Goal: Task Accomplishment & Management: Manage account settings

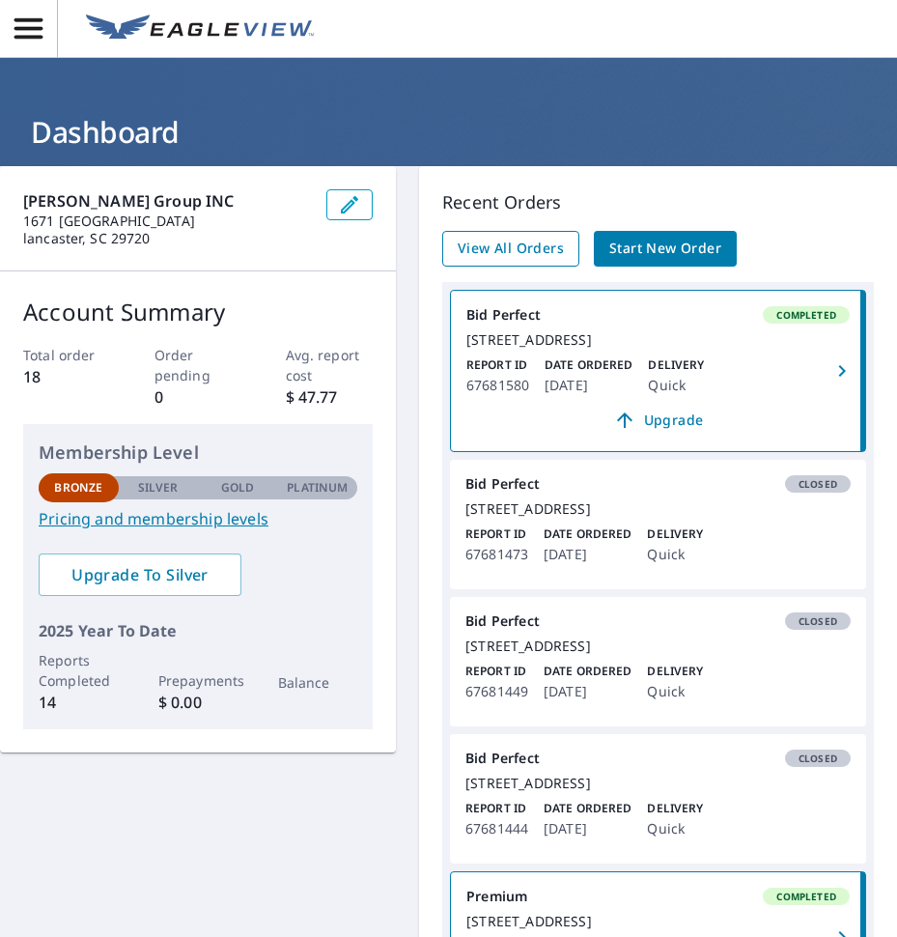
click at [539, 256] on span "View All Orders" at bounding box center [511, 249] width 106 height 24
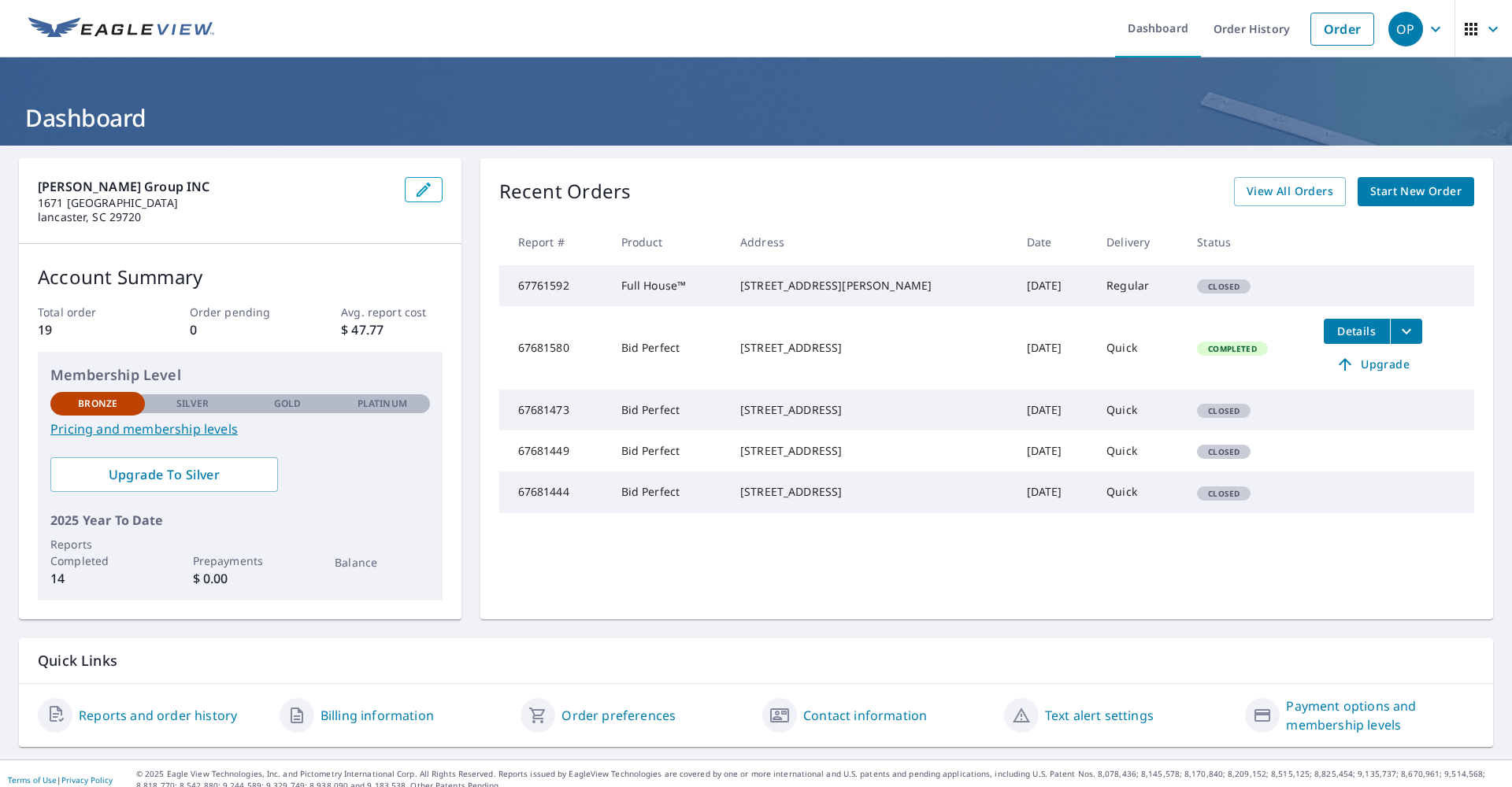
click at [730, 25] on div "OP" at bounding box center [1405, 29] width 35 height 35
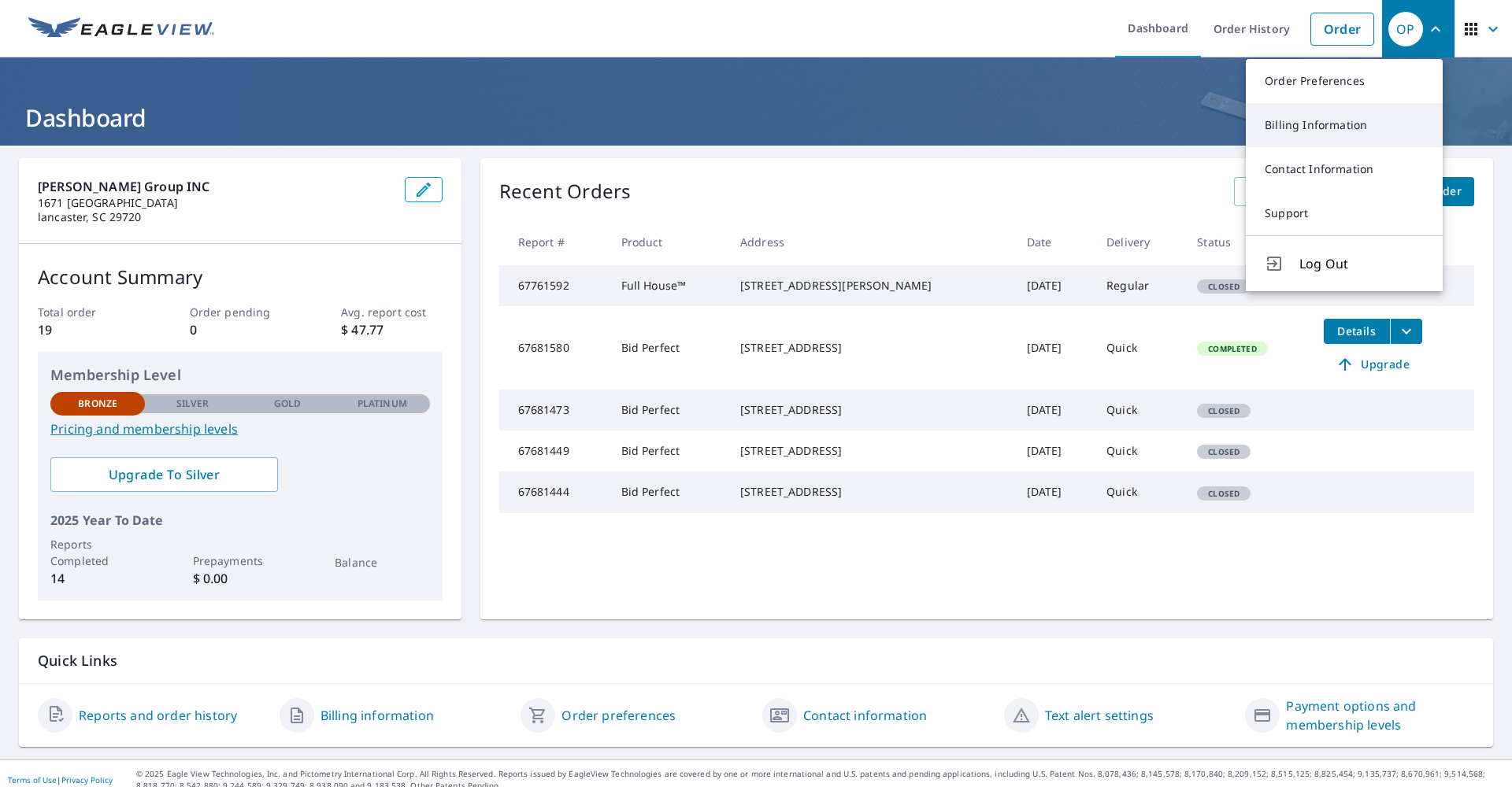
click at [730, 121] on link "Billing Information" at bounding box center [1343, 125] width 196 height 44
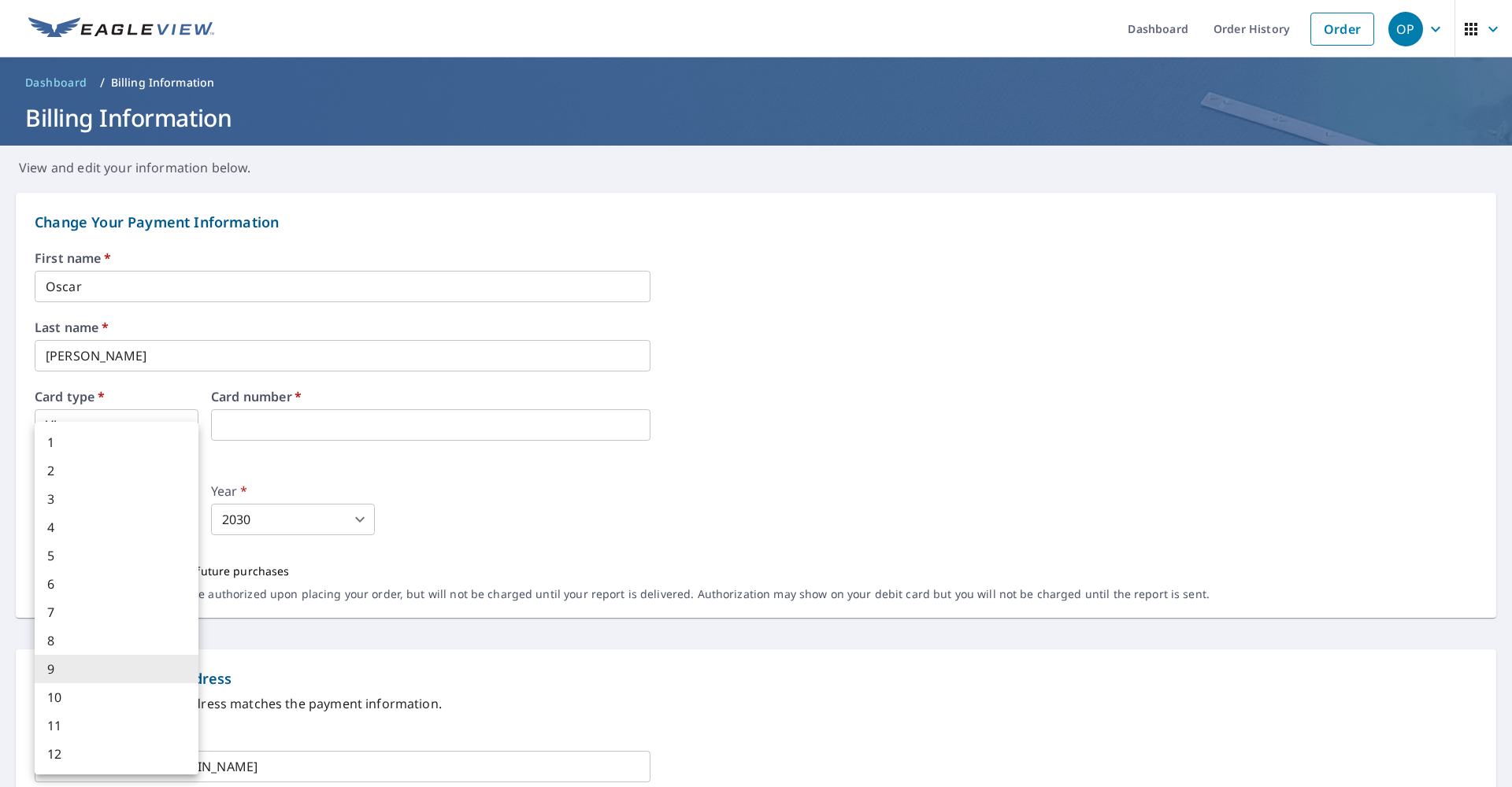
click at [116, 521] on body "OP OP Dashboard Order History Order OP Dashboard / Billing Information Billing …" at bounding box center [756, 394] width 1512 height 787
drag, startPoint x: 259, startPoint y: 527, endPoint x: 267, endPoint y: 525, distance: 8.2
click at [262, 527] on div at bounding box center [756, 394] width 1512 height 787
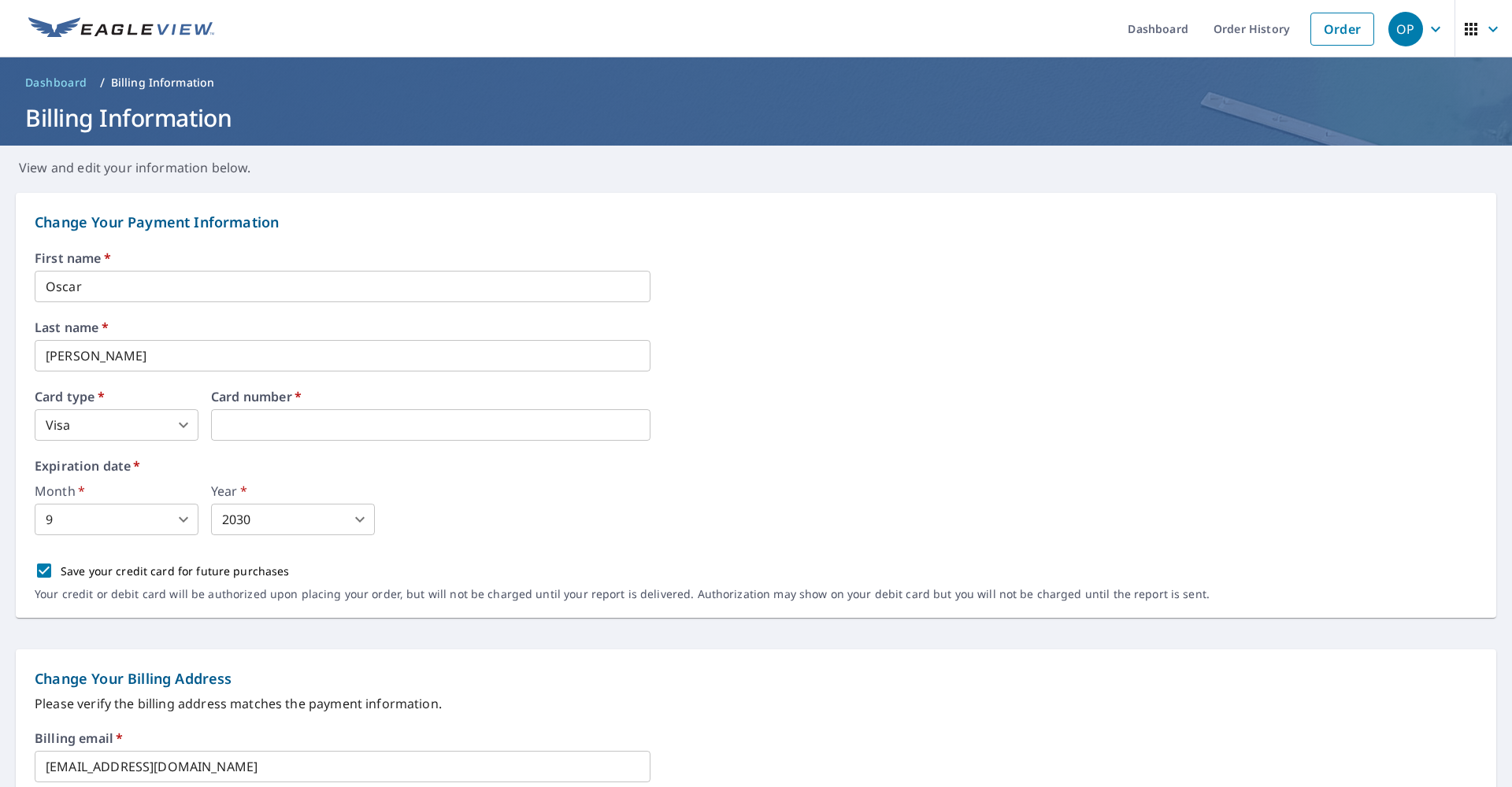
click at [274, 517] on body "OP OP Dashboard Order History Order OP Dashboard / Billing Information Billing …" at bounding box center [756, 394] width 1512 height 787
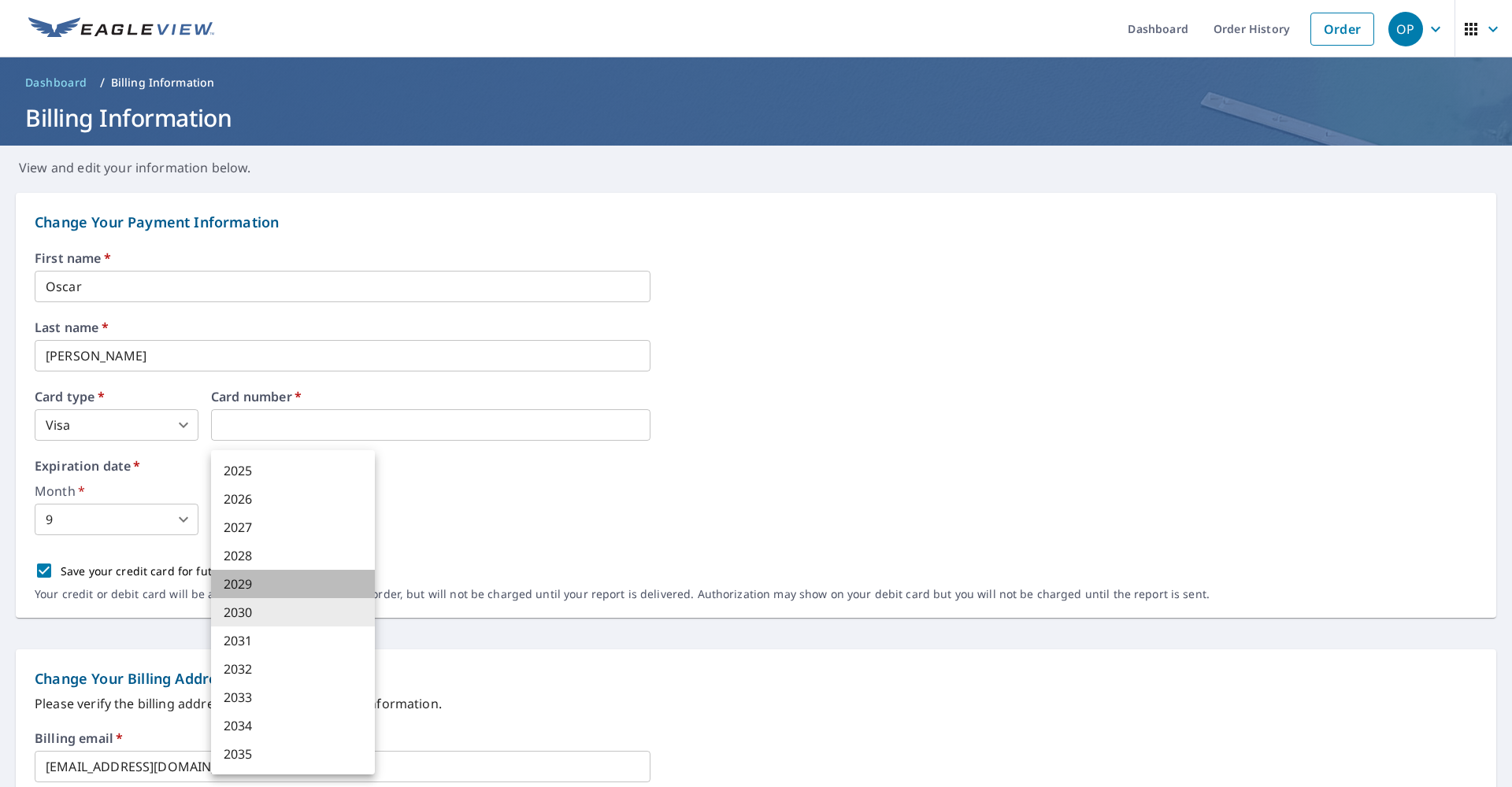
click at [289, 589] on li "2029" at bounding box center [293, 583] width 164 height 29
type input "2029"
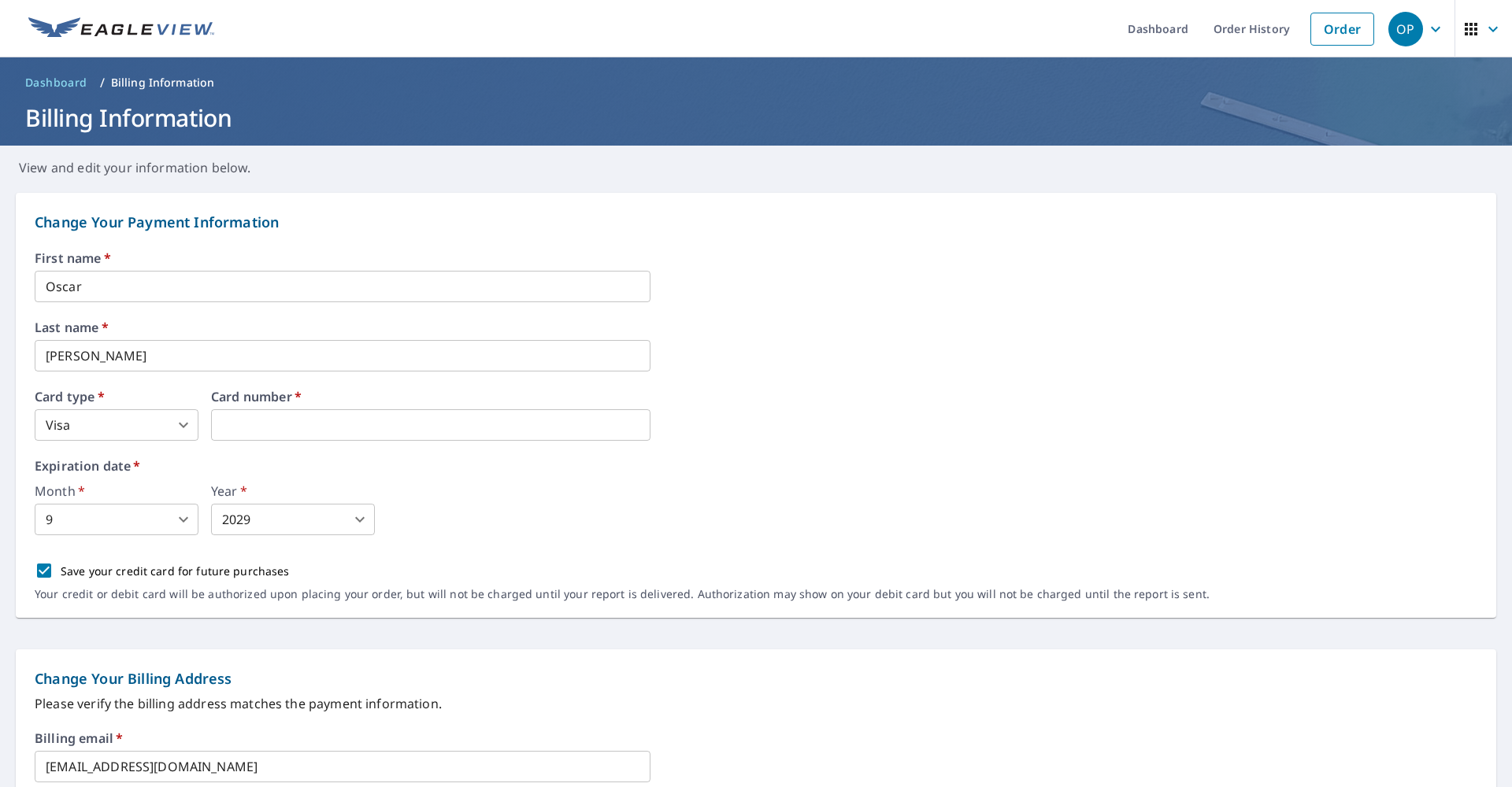
click at [730, 529] on div "Month   * 9 9 ​ Year   * 2029 2029 ​" at bounding box center [756, 510] width 1443 height 51
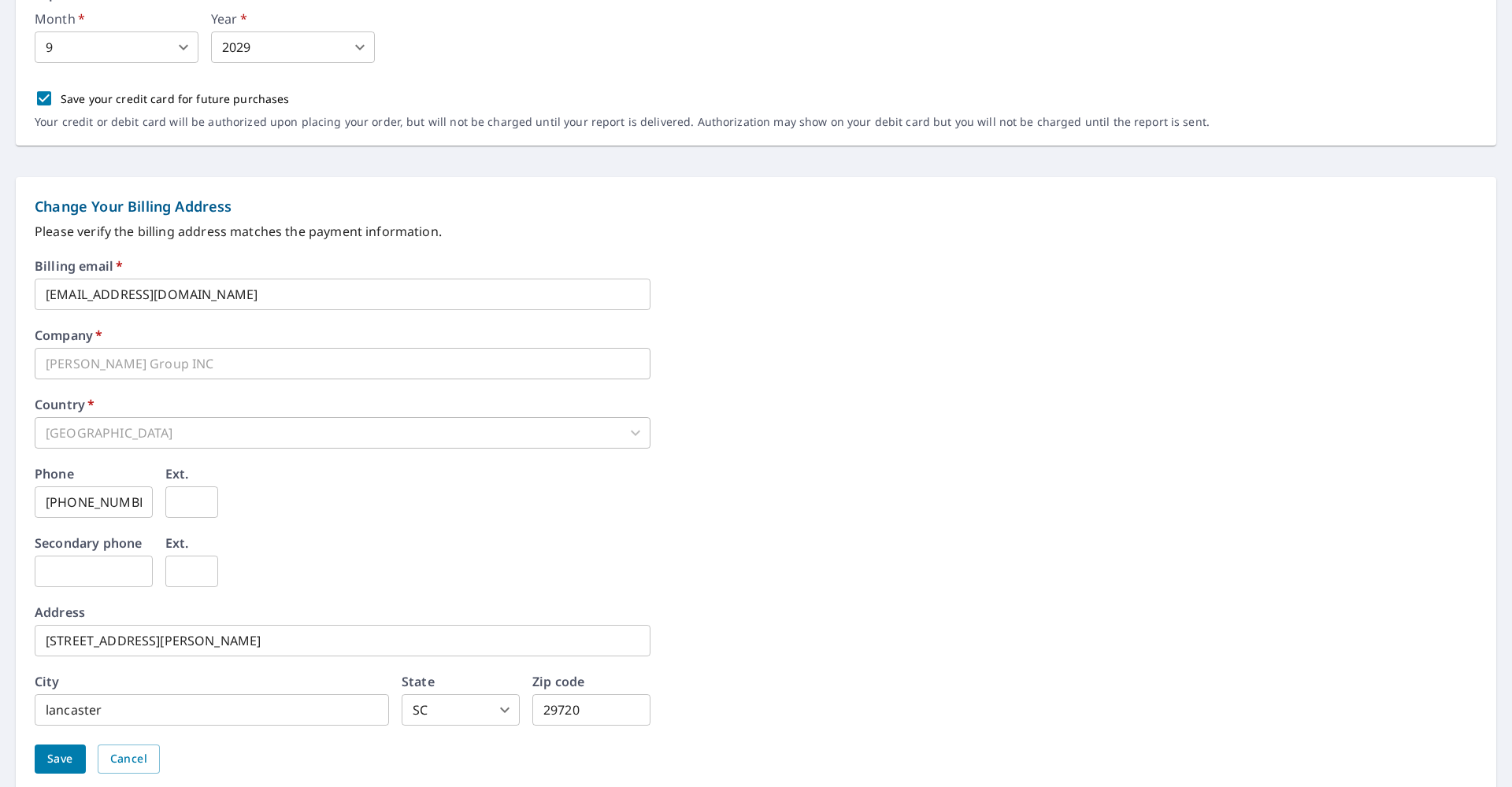
scroll to position [534, 0]
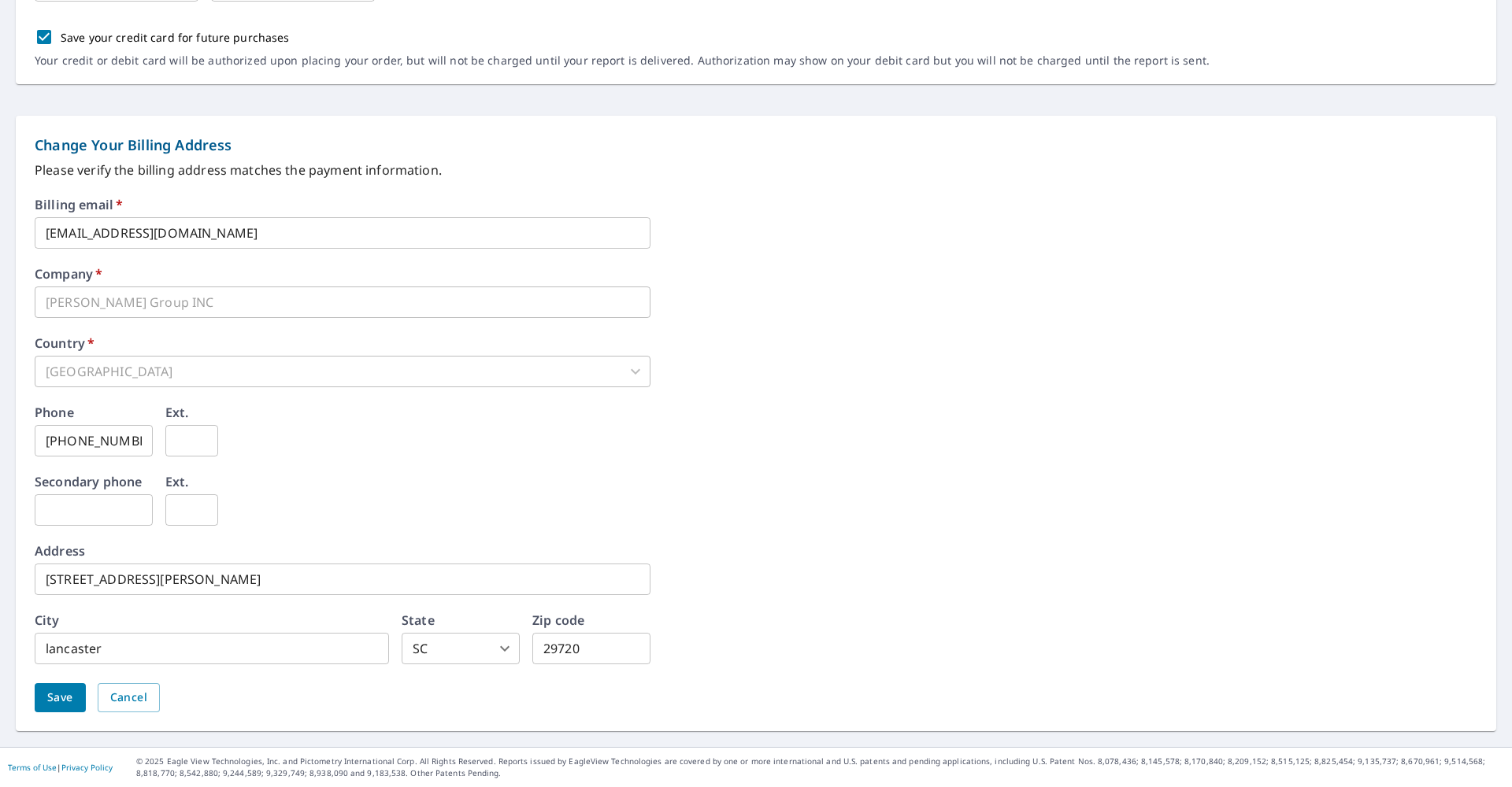
click at [51, 701] on span "Save" at bounding box center [60, 697] width 26 height 20
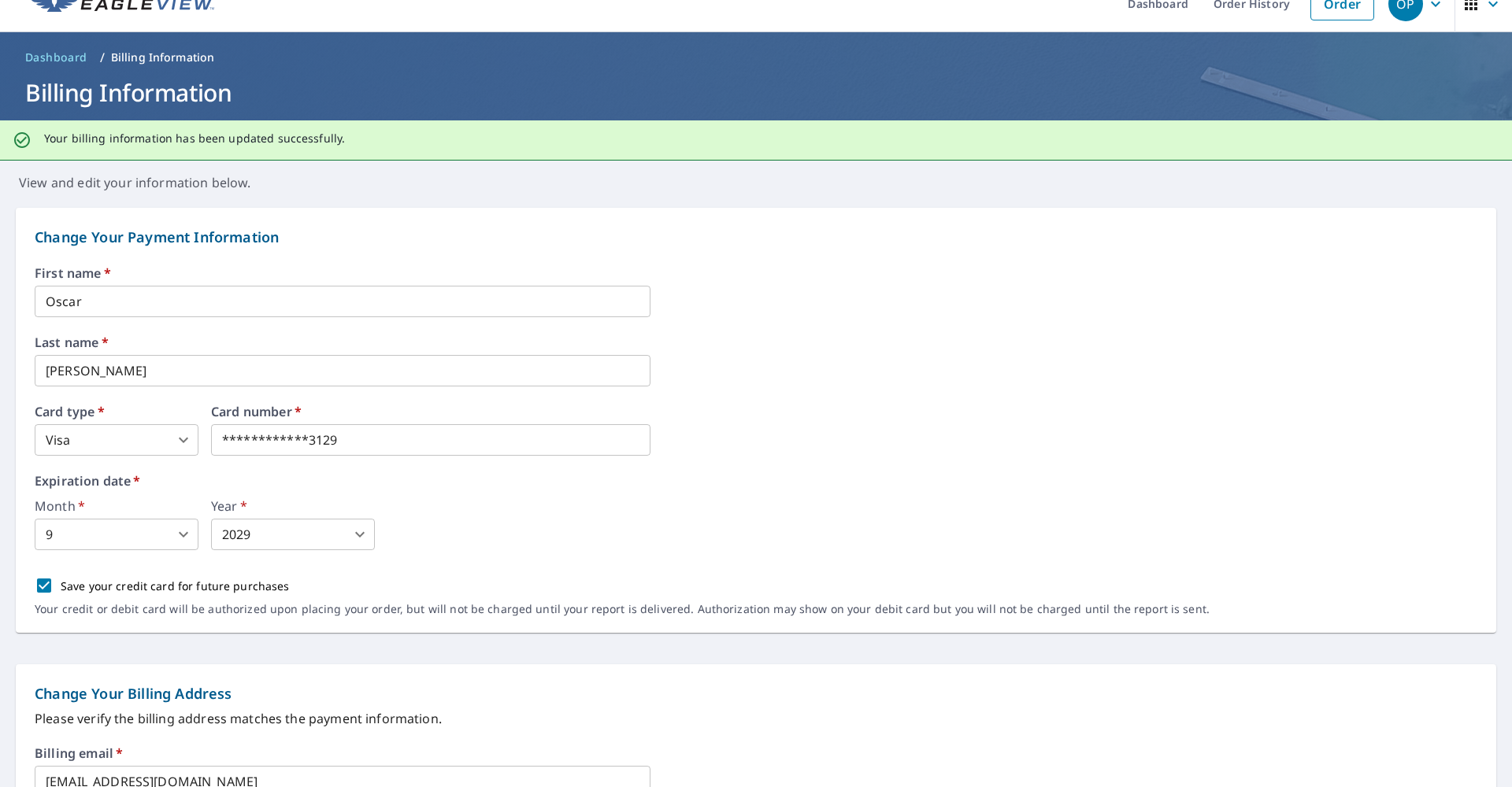
scroll to position [0, 0]
